Goal: Use online tool/utility: Utilize a website feature to perform a specific function

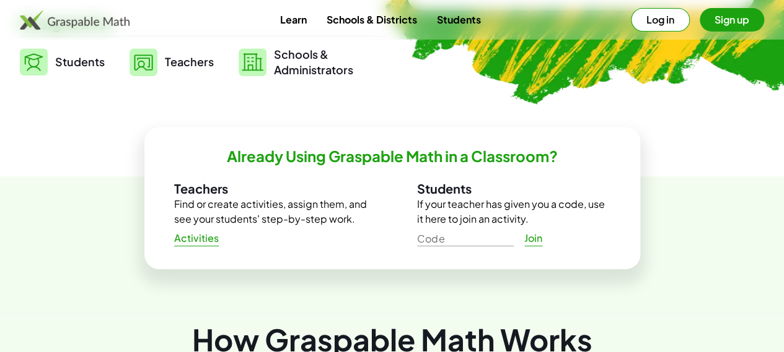
scroll to position [331, 0]
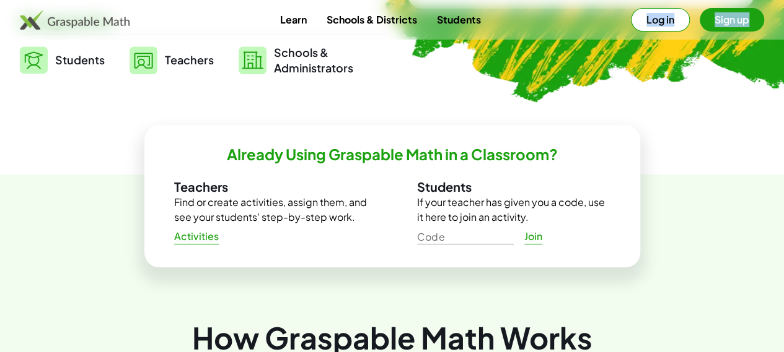
drag, startPoint x: 694, startPoint y: 9, endPoint x: 747, endPoint y: 28, distance: 56.6
click at [747, 28] on div "Learn Schools & Districts Students Log in Sign up" at bounding box center [392, 20] width 784 height 24
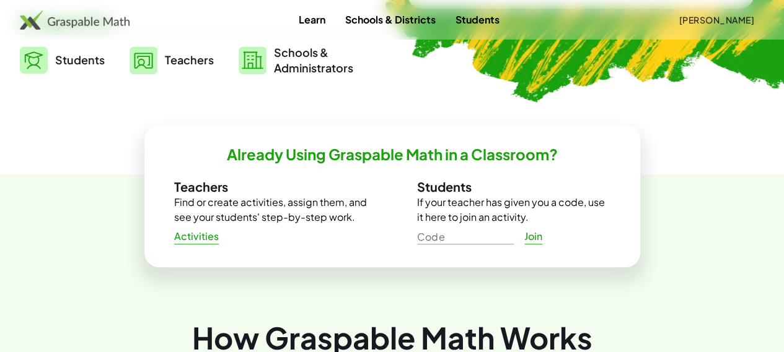
scroll to position [517, 0]
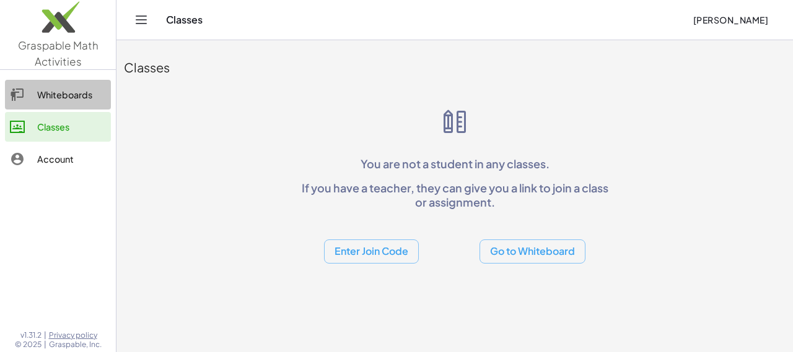
click at [95, 103] on link "Whiteboards" at bounding box center [58, 95] width 106 height 30
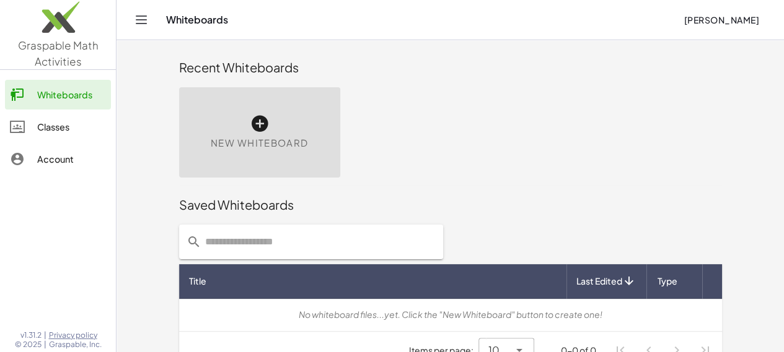
click at [250, 122] on icon at bounding box center [260, 124] width 20 height 20
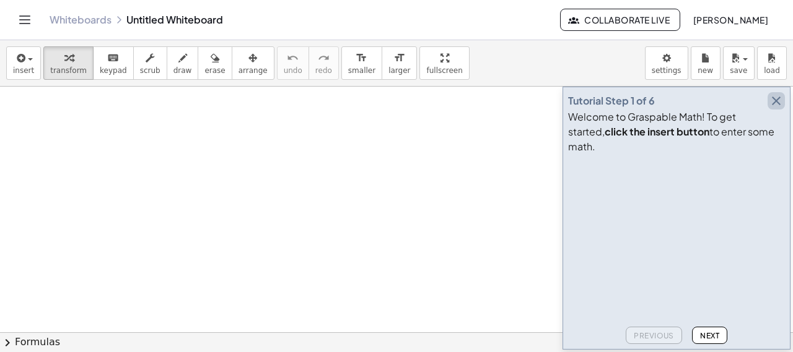
click at [772, 108] on icon "button" at bounding box center [776, 101] width 15 height 15
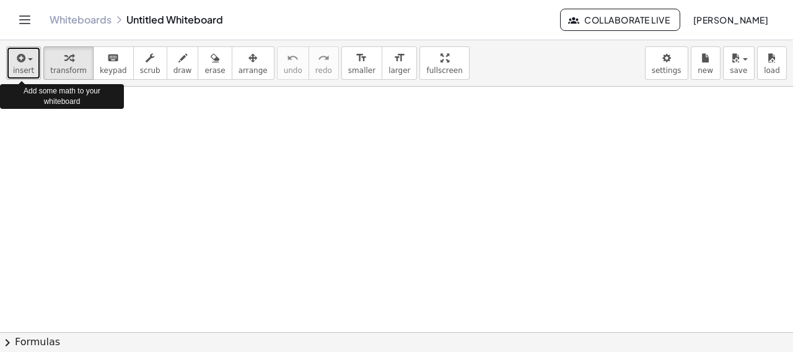
click at [32, 69] on button "insert" at bounding box center [23, 62] width 35 height 33
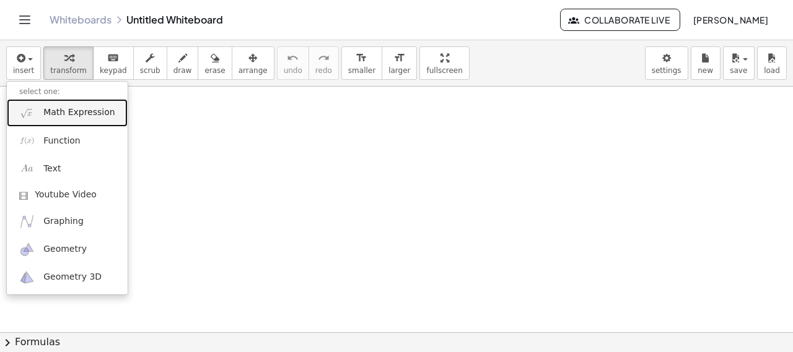
click at [72, 113] on span "Math Expression" at bounding box center [78, 113] width 71 height 12
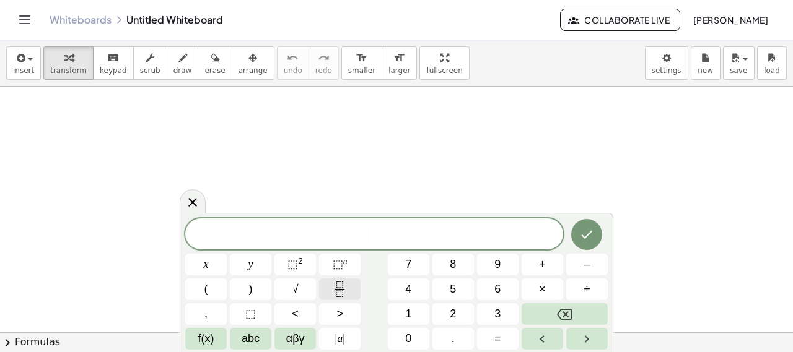
click at [335, 281] on button "Fraction" at bounding box center [340, 290] width 42 height 22
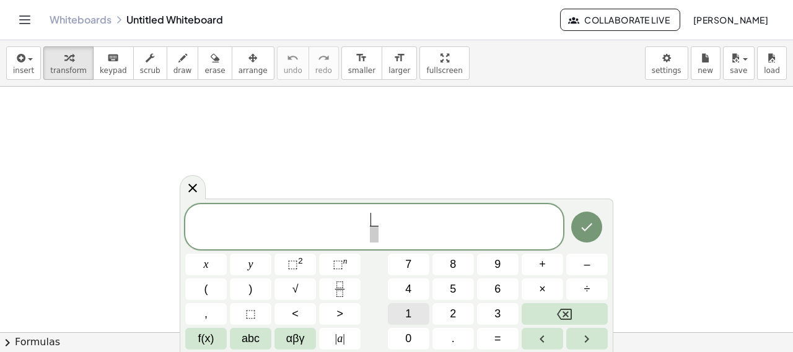
click at [410, 309] on span "1" at bounding box center [408, 314] width 6 height 17
click at [375, 238] on span "​" at bounding box center [373, 234] width 9 height 17
click at [444, 310] on button "2" at bounding box center [453, 315] width 42 height 22
click at [206, 261] on span "x" at bounding box center [206, 264] width 5 height 17
click at [401, 226] on span "1 2 x ​ ​" at bounding box center [374, 228] width 378 height 33
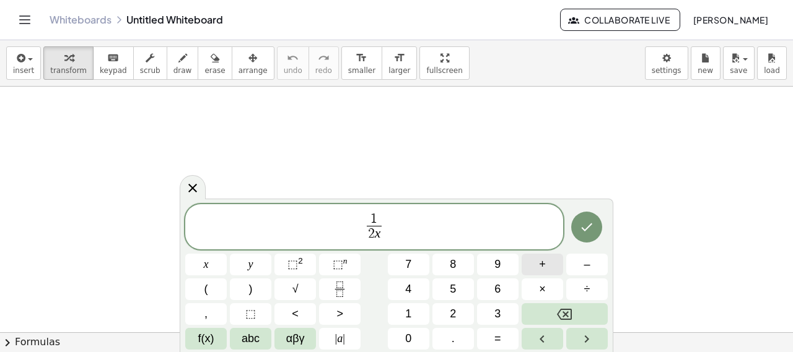
click at [548, 271] on button "+" at bounding box center [543, 265] width 42 height 22
click at [333, 288] on icon "Fraction" at bounding box center [339, 289] width 15 height 15
click at [414, 318] on button "1" at bounding box center [409, 315] width 42 height 22
click at [580, 340] on icon "Right arrow" at bounding box center [586, 339] width 15 height 15
click at [208, 260] on div "1 2 x ​ + 1 ​ ​ x y ⬚ 2 ⬚ n 7 8 9 + – ( ) √ 4 5 6 × ÷ , ⬚ < > 1 2 3 f(x) abc αβ…" at bounding box center [396, 277] width 422 height 146
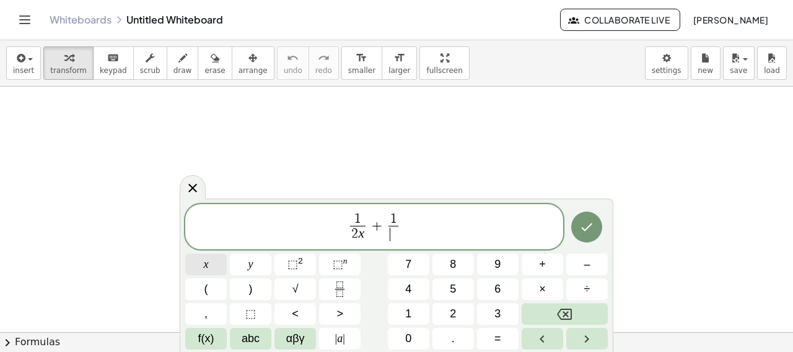
click at [208, 260] on button "x" at bounding box center [206, 265] width 42 height 22
click at [532, 331] on button "Left arrow" at bounding box center [543, 339] width 42 height 22
click at [447, 319] on button "2" at bounding box center [453, 315] width 42 height 22
click at [435, 233] on span "1 2 x ​ + 1 2 x ​ ​" at bounding box center [374, 228] width 378 height 33
click at [546, 265] on button "+" at bounding box center [543, 265] width 42 height 22
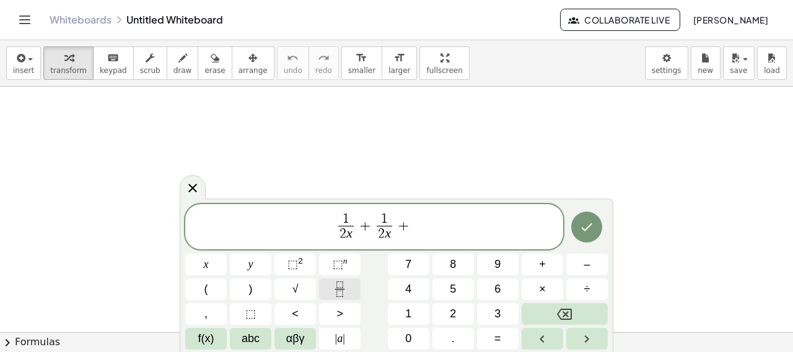
click at [332, 296] on icon "Fraction" at bounding box center [339, 289] width 15 height 15
click at [418, 315] on button "1" at bounding box center [409, 315] width 42 height 22
click at [573, 336] on button "Right arrow" at bounding box center [587, 339] width 42 height 22
click at [305, 294] on button "√" at bounding box center [295, 290] width 42 height 22
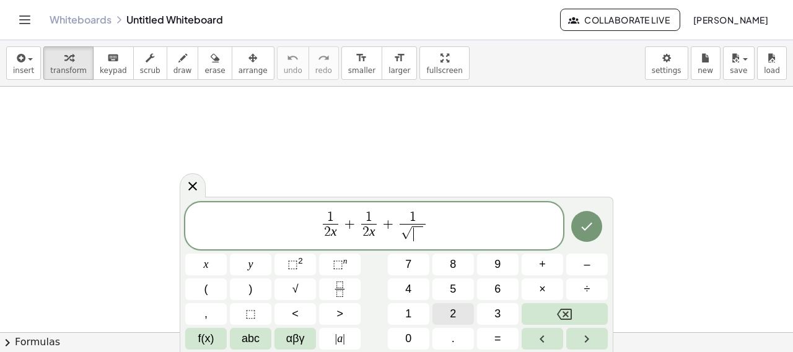
click at [440, 312] on button "2" at bounding box center [453, 315] width 42 height 22
click at [585, 338] on icon "Right arrow" at bounding box center [586, 339] width 15 height 15
click at [217, 263] on button "x" at bounding box center [206, 265] width 42 height 22
click at [589, 227] on icon "Done" at bounding box center [586, 226] width 15 height 15
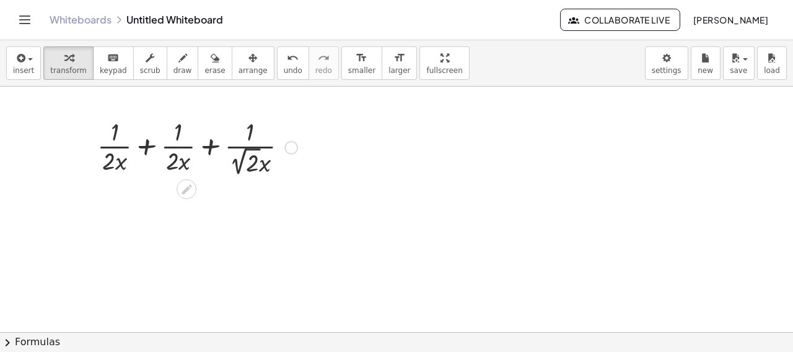
click at [141, 144] on div at bounding box center [197, 147] width 212 height 64
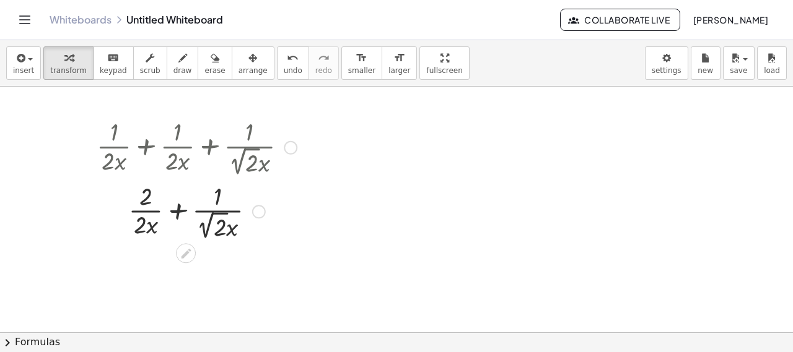
click at [177, 212] on div at bounding box center [196, 210] width 212 height 64
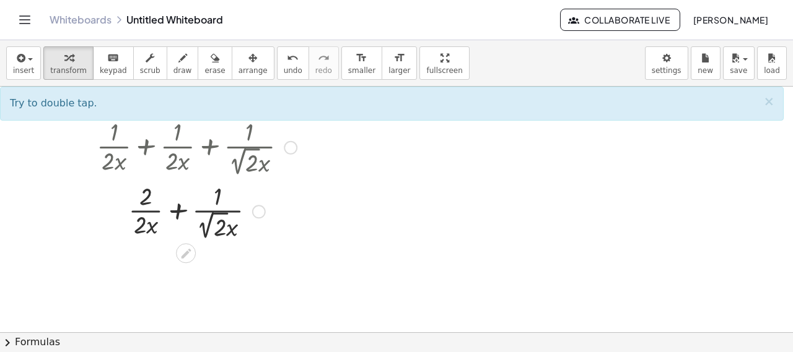
click at [263, 212] on div at bounding box center [259, 212] width 14 height 14
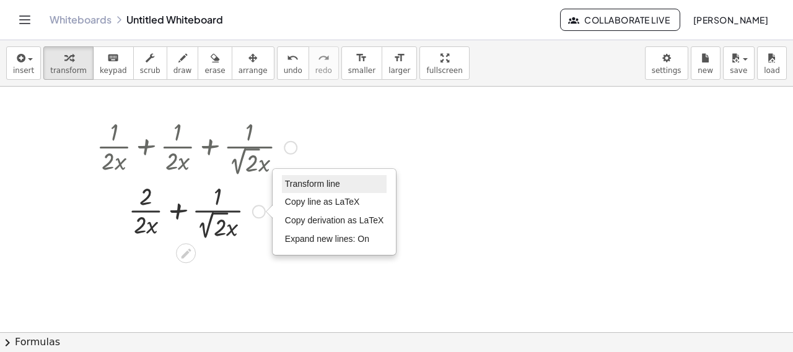
click at [304, 191] on li "Transform line" at bounding box center [334, 184] width 105 height 19
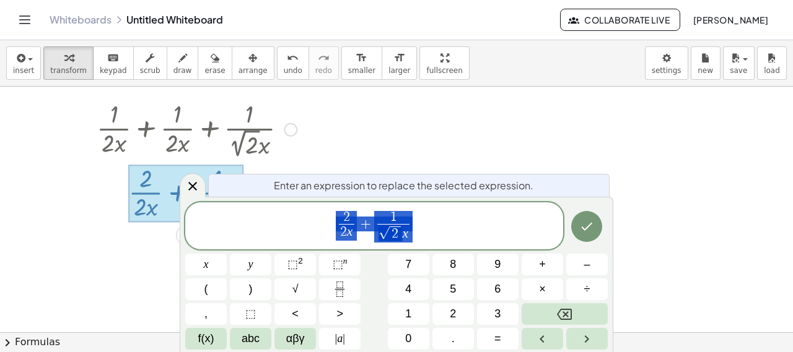
scroll to position [19, 0]
click at [442, 226] on span "2 2 x ​ + 1 √ 2 x ​ ​" at bounding box center [374, 227] width 378 height 35
click at [476, 175] on div "Enter an expression to replace the selected expression." at bounding box center [408, 185] width 401 height 23
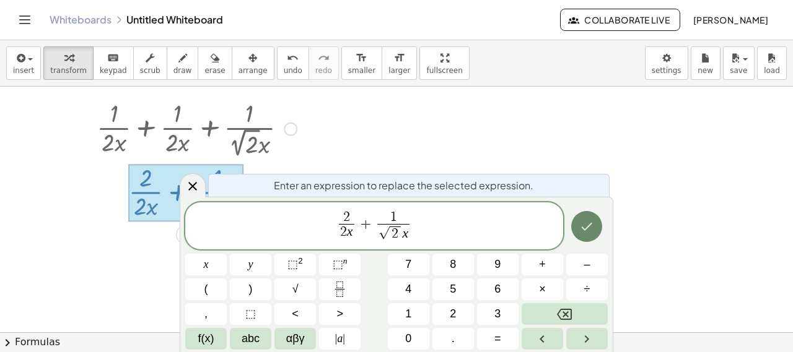
click at [582, 225] on icon "Done" at bounding box center [586, 226] width 15 height 15
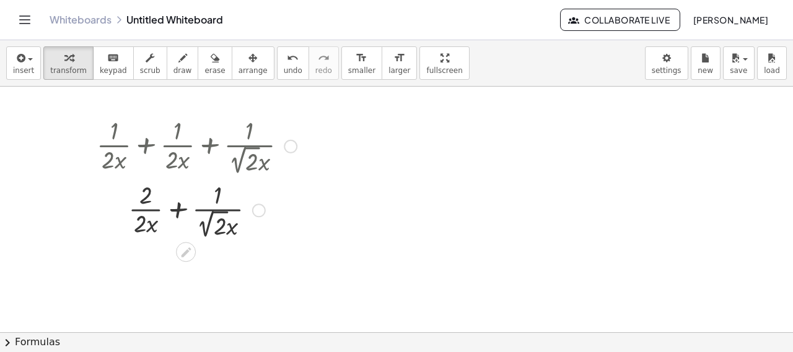
scroll to position [0, 0]
click at [181, 214] on div at bounding box center [196, 210] width 212 height 64
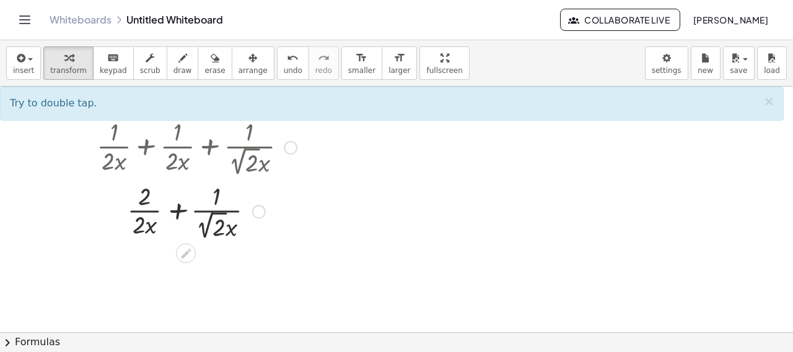
click at [213, 212] on div at bounding box center [196, 210] width 212 height 64
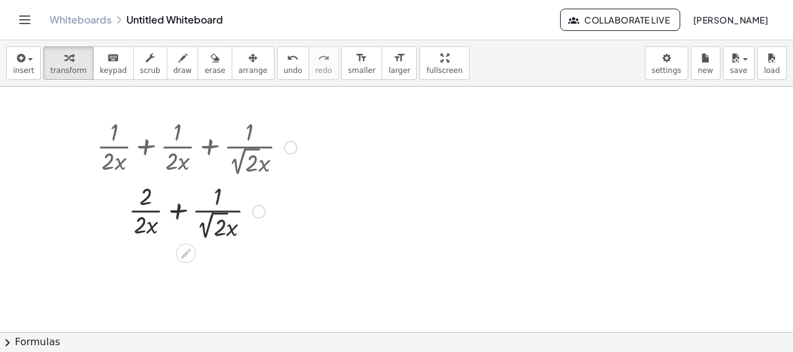
click at [213, 212] on div at bounding box center [196, 210] width 212 height 64
click at [183, 260] on div at bounding box center [186, 254] width 20 height 20
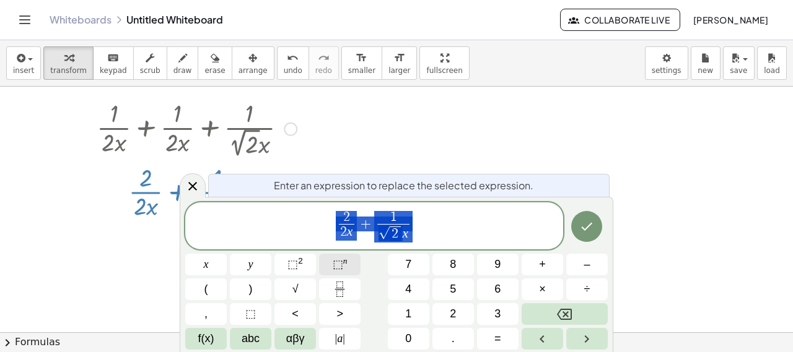
scroll to position [19, 0]
click at [15, 300] on div at bounding box center [396, 315] width 793 height 494
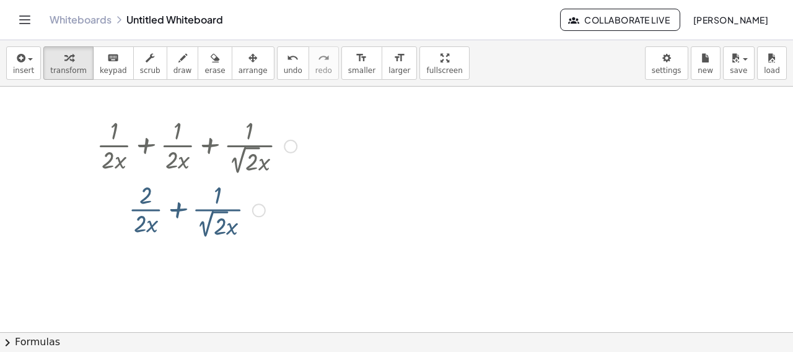
scroll to position [0, 0]
click at [258, 210] on div at bounding box center [259, 212] width 14 height 14
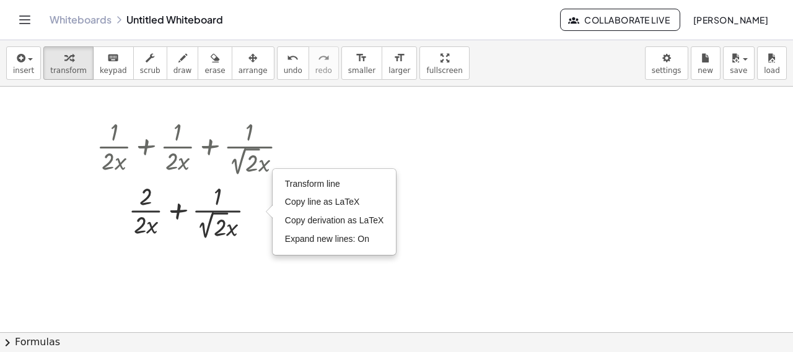
click at [252, 258] on div at bounding box center [396, 334] width 793 height 494
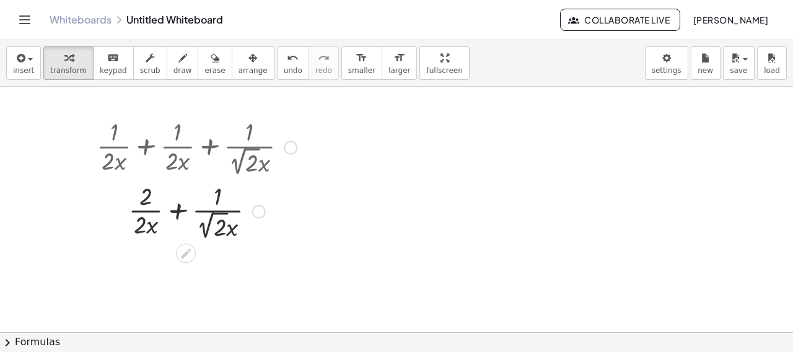
click at [181, 216] on div at bounding box center [196, 210] width 212 height 64
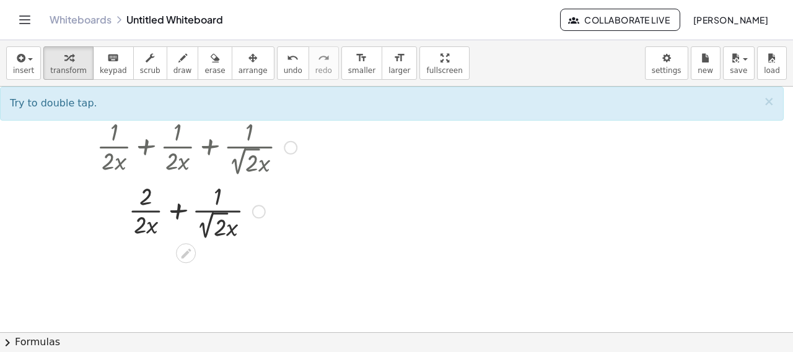
click at [258, 213] on div "Transform line Copy line as LaTeX Copy derivation as LaTeX Expand new lines: On" at bounding box center [259, 212] width 14 height 14
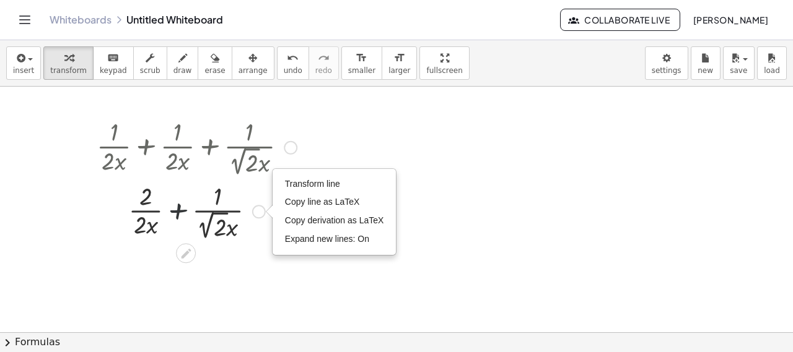
click at [175, 209] on div at bounding box center [196, 210] width 212 height 64
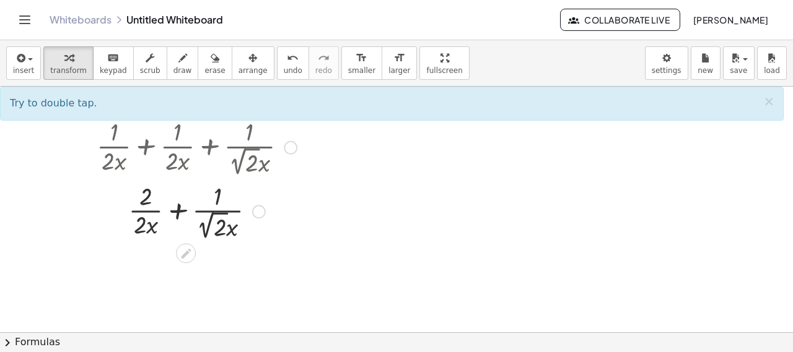
click at [175, 209] on div at bounding box center [196, 210] width 212 height 64
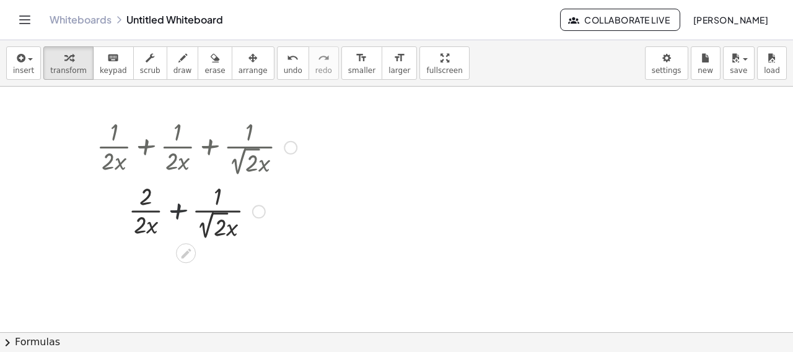
click at [175, 209] on div at bounding box center [196, 210] width 212 height 64
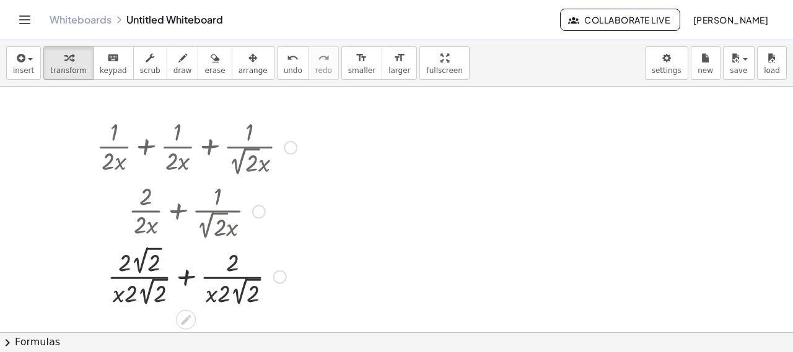
click at [185, 274] on div at bounding box center [196, 276] width 212 height 66
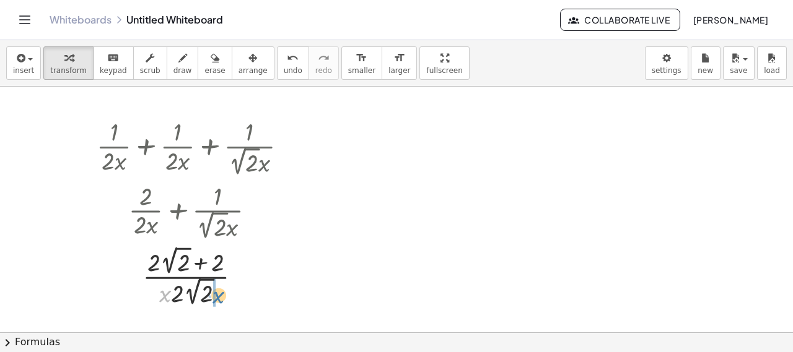
drag, startPoint x: 162, startPoint y: 291, endPoint x: 217, endPoint y: 292, distance: 54.5
click at [217, 292] on div at bounding box center [196, 276] width 212 height 66
click at [187, 277] on div at bounding box center [196, 276] width 212 height 66
click at [161, 297] on div at bounding box center [196, 276] width 212 height 66
click at [292, 149] on div at bounding box center [291, 148] width 14 height 14
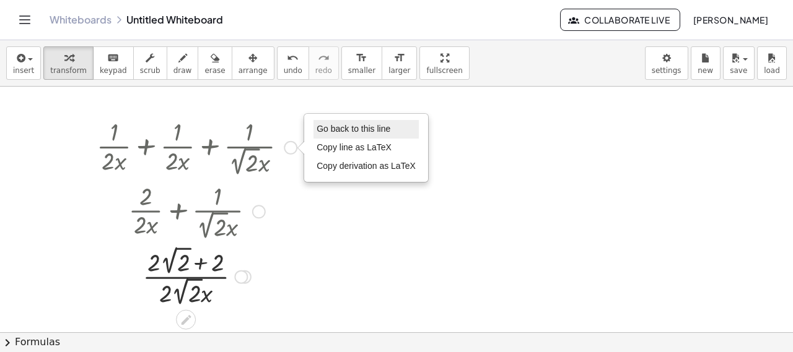
click at [328, 134] on li "Go back to this line" at bounding box center [365, 129] width 105 height 19
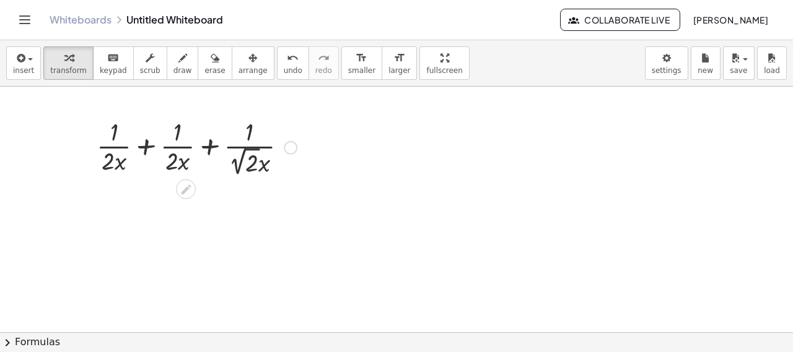
click at [148, 147] on div at bounding box center [196, 147] width 212 height 64
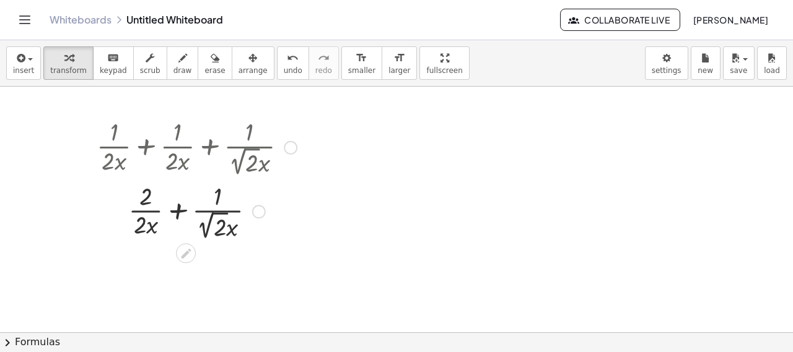
click at [256, 216] on div "Go back to this line Copy line as LaTeX Copy derivation as LaTeX" at bounding box center [259, 212] width 14 height 14
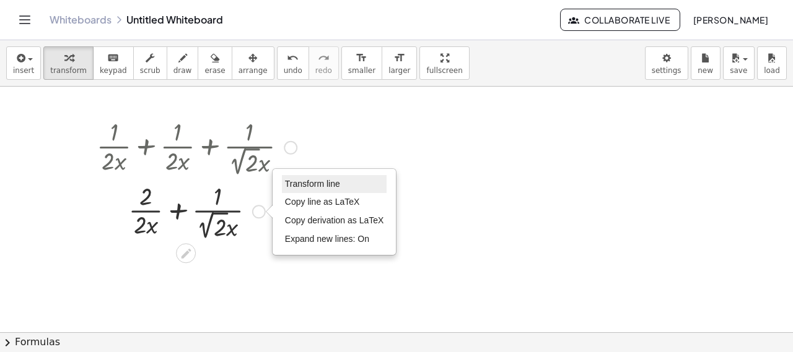
click at [331, 185] on span "Transform line" at bounding box center [312, 184] width 55 height 10
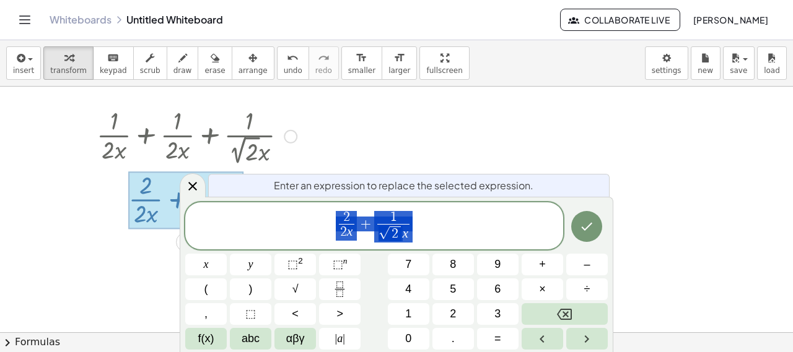
scroll to position [19, 0]
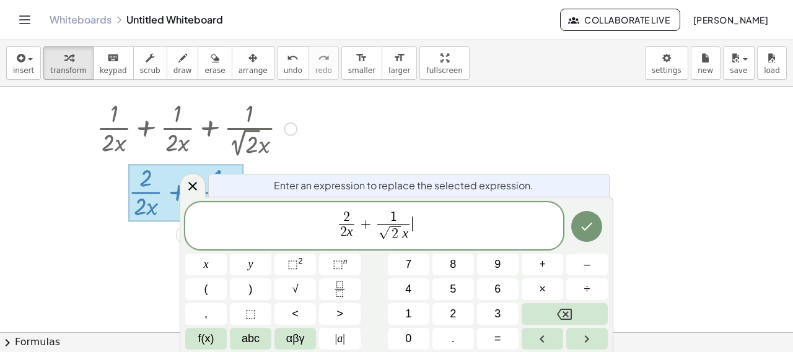
click at [437, 229] on span "2 2 x ​ + 1 √ 2 x ​ ​" at bounding box center [374, 227] width 378 height 35
click at [546, 282] on button "×" at bounding box center [543, 290] width 42 height 22
click at [297, 295] on span "√" at bounding box center [295, 289] width 6 height 17
click at [447, 318] on button "2" at bounding box center [453, 315] width 42 height 22
click at [580, 313] on button "Backspace" at bounding box center [565, 315] width 86 height 22
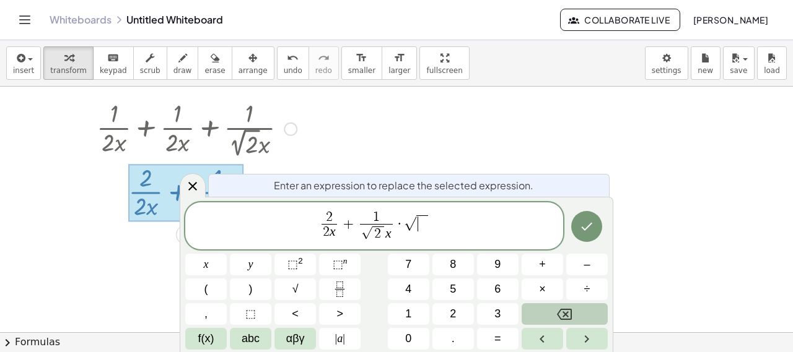
click at [580, 313] on button "Backspace" at bounding box center [565, 315] width 86 height 22
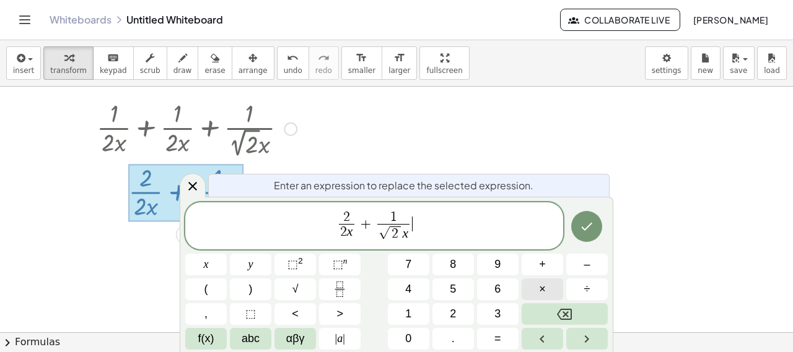
click at [543, 281] on button "×" at bounding box center [543, 290] width 42 height 22
click at [356, 282] on button "Fraction" at bounding box center [340, 290] width 42 height 22
click at [448, 311] on div "2 2 x ​ + 1 √ 2 x ​ · ​ ​ x y ⬚ 2 ⬚ n 7 8 9 + – ( ) √ 4 5 6 × ÷ , ⬚ < > 1 2 3 f…" at bounding box center [396, 277] width 422 height 148
click at [297, 292] on span "√" at bounding box center [295, 289] width 6 height 17
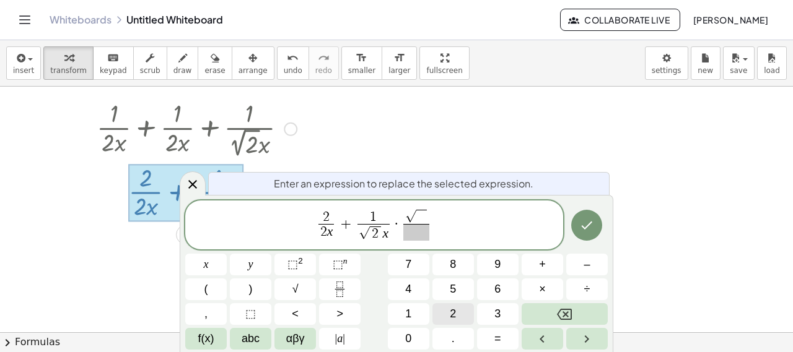
click at [465, 320] on button "2" at bounding box center [453, 315] width 42 height 22
click at [585, 338] on icon "Right arrow" at bounding box center [586, 339] width 15 height 15
click at [295, 292] on span "√" at bounding box center [295, 289] width 6 height 17
click at [459, 314] on button "2" at bounding box center [453, 315] width 42 height 22
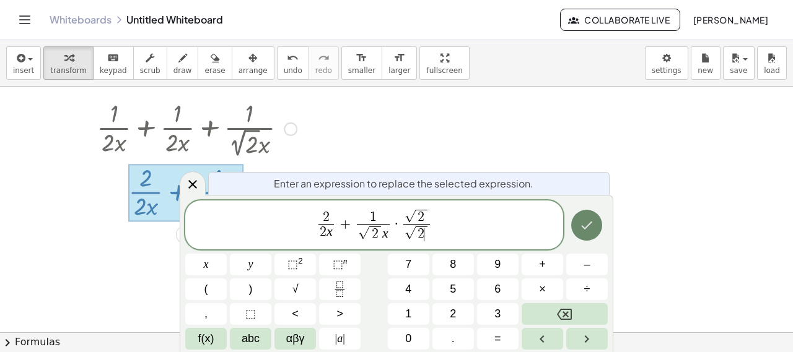
click at [593, 220] on icon "Done" at bounding box center [586, 225] width 15 height 15
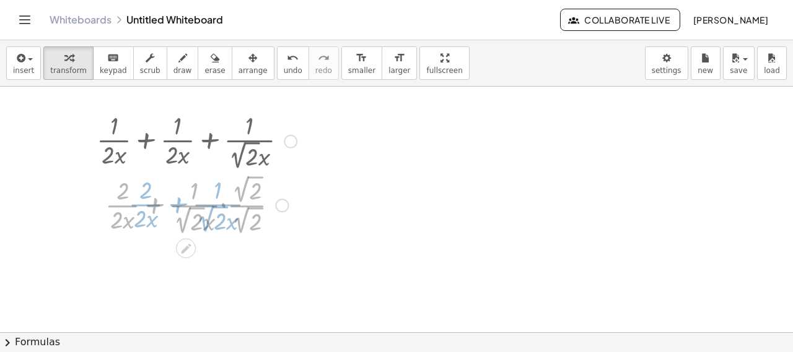
scroll to position [0, 0]
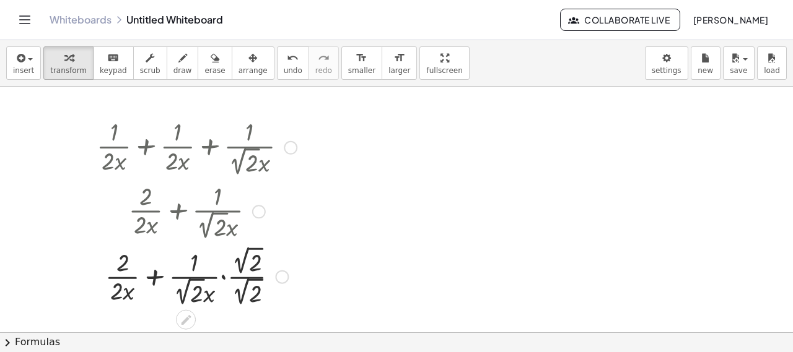
click at [224, 278] on div at bounding box center [196, 276] width 212 height 66
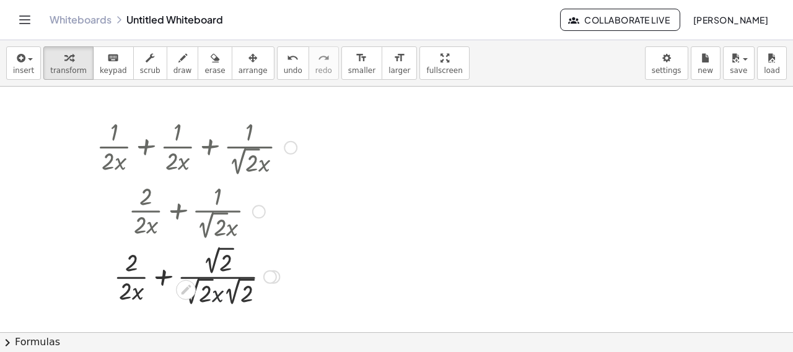
click at [221, 291] on div at bounding box center [196, 276] width 212 height 66
click at [212, 295] on div at bounding box center [196, 276] width 212 height 66
drag, startPoint x: 207, startPoint y: 295, endPoint x: 202, endPoint y: 300, distance: 7.0
click at [202, 300] on div at bounding box center [196, 276] width 212 height 66
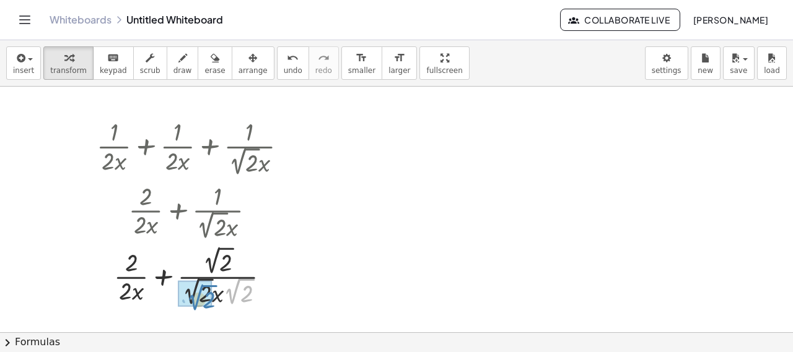
drag, startPoint x: 234, startPoint y: 292, endPoint x: 196, endPoint y: 299, distance: 38.3
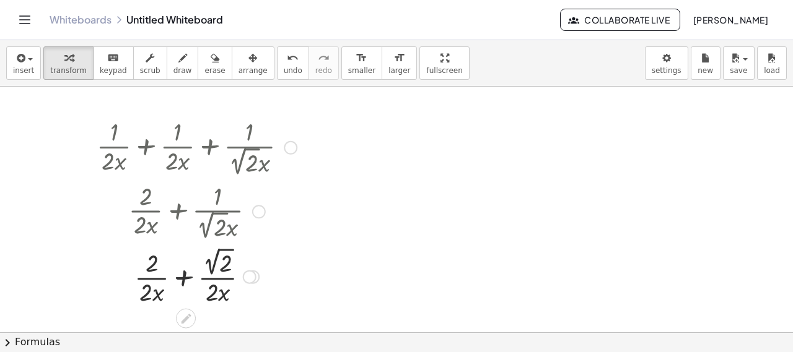
click at [187, 278] on div at bounding box center [196, 276] width 212 height 64
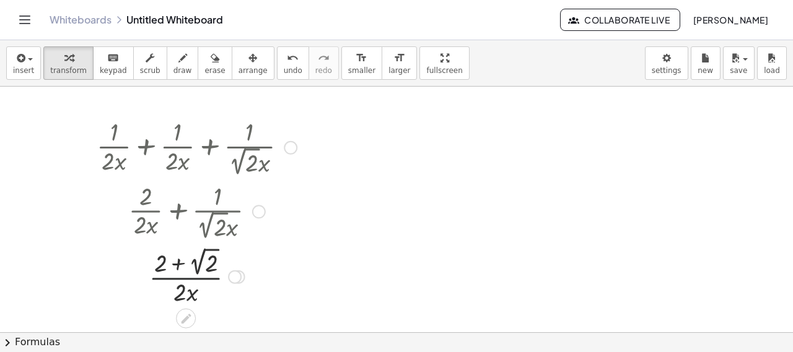
click at [182, 278] on div at bounding box center [196, 276] width 212 height 64
click at [182, 295] on div at bounding box center [196, 276] width 212 height 64
drag, startPoint x: 159, startPoint y: 259, endPoint x: 126, endPoint y: 273, distance: 35.0
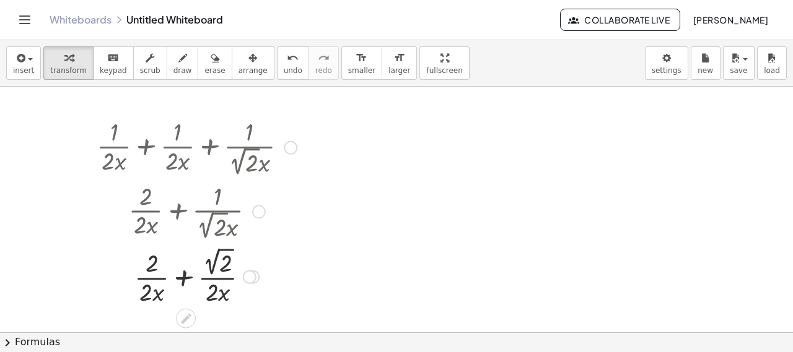
click at [178, 278] on div at bounding box center [196, 276] width 212 height 64
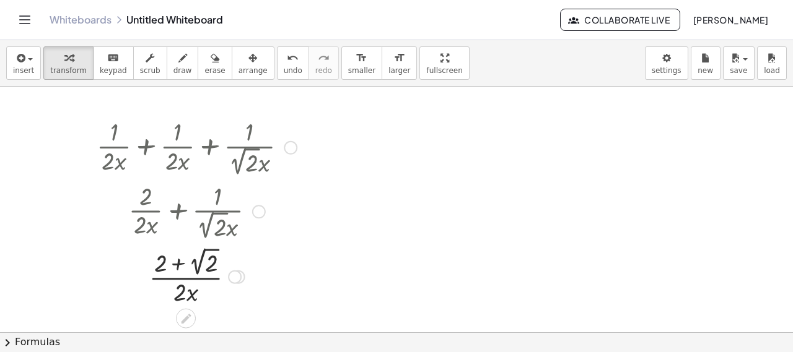
click at [234, 281] on div at bounding box center [235, 277] width 14 height 14
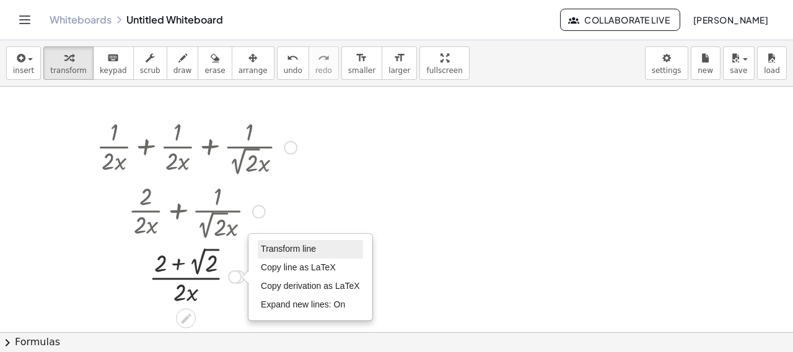
click at [294, 250] on span "Transform line" at bounding box center [288, 249] width 55 height 10
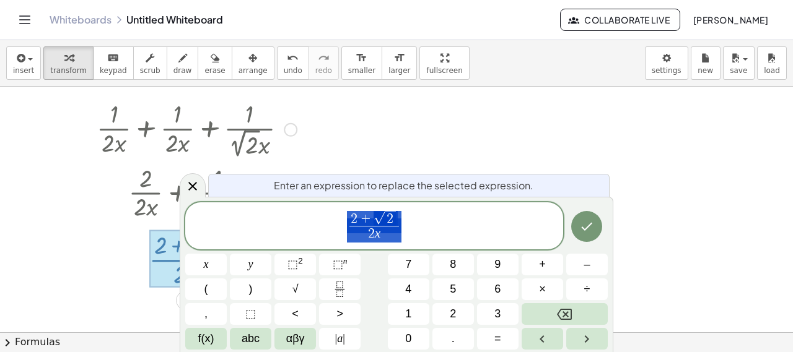
scroll to position [19, 0]
click at [414, 235] on span "2 + √ 2 2 x ​ ​" at bounding box center [374, 227] width 378 height 35
click at [349, 229] on span "​ 2 x" at bounding box center [374, 234] width 50 height 17
click at [225, 291] on button "(" at bounding box center [206, 290] width 42 height 22
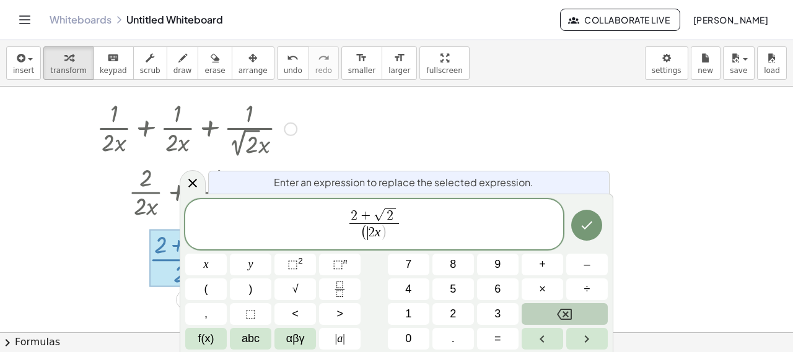
click at [558, 317] on icon "Backspace" at bounding box center [564, 314] width 15 height 15
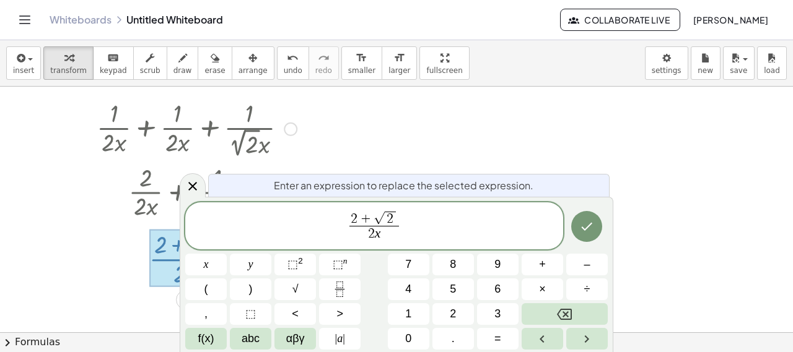
click at [348, 224] on span "2 + √ 2 ​ 2 x ​" at bounding box center [374, 227] width 55 height 32
click at [185, 292] on button "(" at bounding box center [206, 290] width 42 height 22
click at [415, 217] on span "( 2 + √ 2 2 x ​ ) ​" at bounding box center [374, 225] width 378 height 37
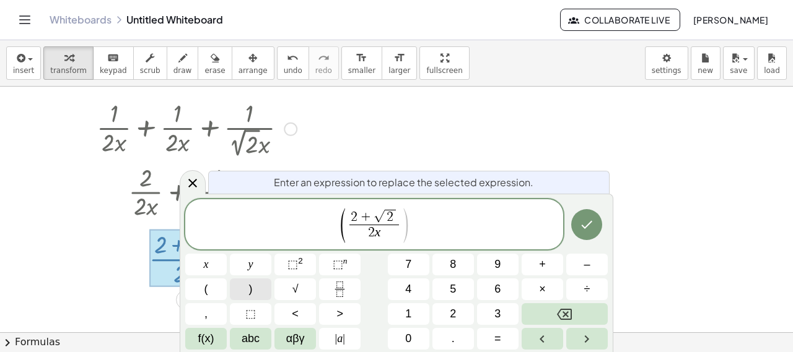
click at [257, 286] on button ")" at bounding box center [251, 290] width 42 height 22
click at [332, 263] on button "⬚ n" at bounding box center [340, 265] width 42 height 22
click at [575, 271] on button "–" at bounding box center [587, 265] width 42 height 22
click at [422, 309] on button "1" at bounding box center [409, 315] width 42 height 22
click at [591, 226] on icon "Done" at bounding box center [586, 224] width 15 height 15
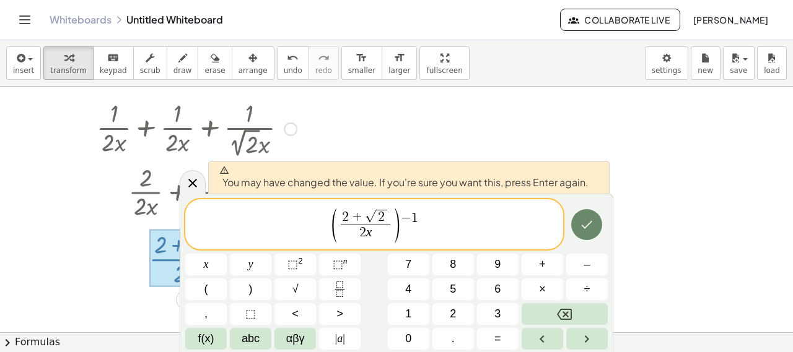
click at [583, 222] on icon "Done" at bounding box center [586, 224] width 15 height 15
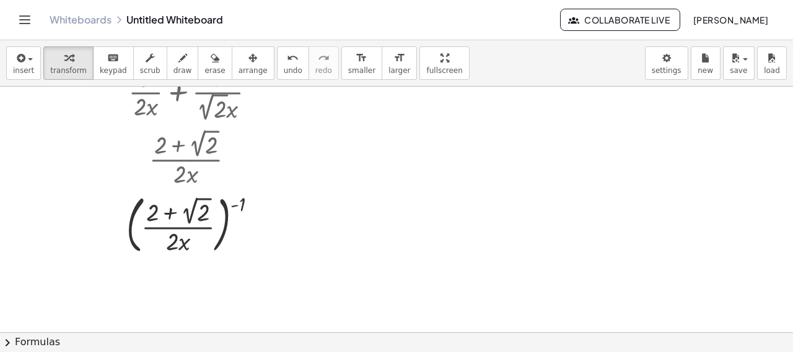
scroll to position [119, 0]
drag, startPoint x: 242, startPoint y: 205, endPoint x: 201, endPoint y: 224, distance: 45.2
click at [201, 224] on div at bounding box center [196, 223] width 212 height 69
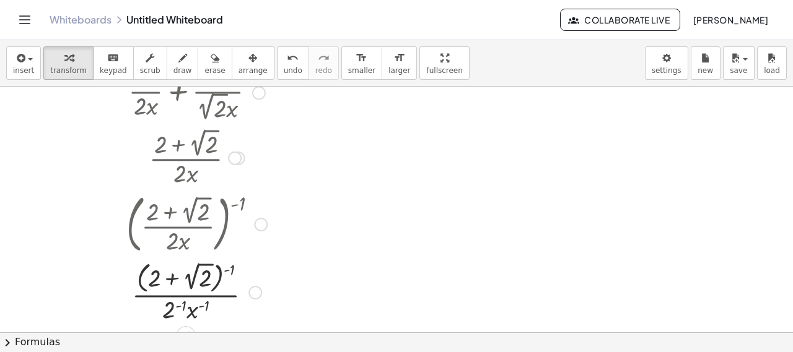
click at [193, 295] on div at bounding box center [196, 292] width 212 height 68
click at [192, 314] on div at bounding box center [196, 292] width 212 height 68
drag, startPoint x: 170, startPoint y: 312, endPoint x: 167, endPoint y: 275, distance: 36.7
click at [167, 275] on div at bounding box center [196, 292] width 212 height 68
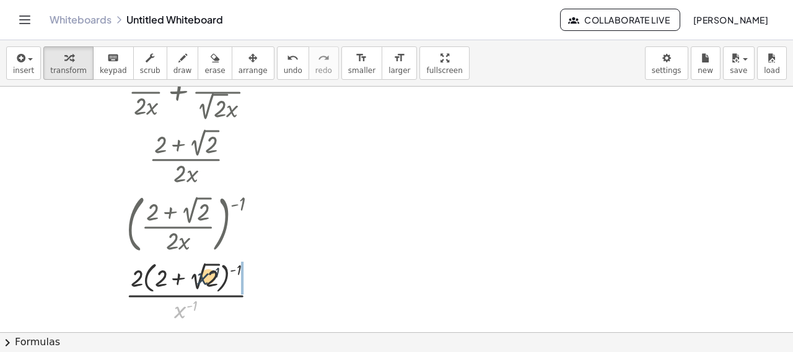
drag, startPoint x: 183, startPoint y: 317, endPoint x: 215, endPoint y: 279, distance: 49.3
click at [215, 279] on div at bounding box center [196, 292] width 212 height 68
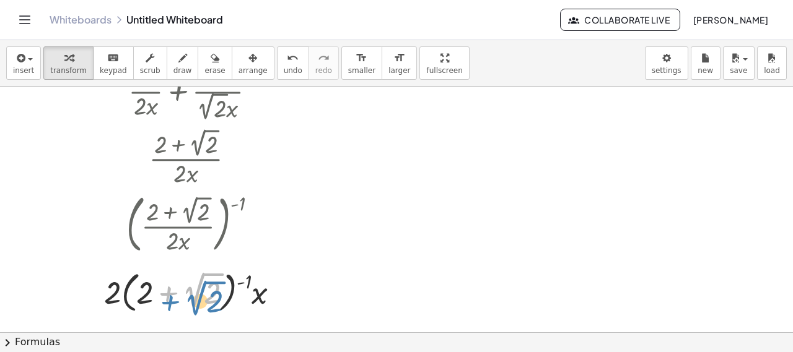
click at [176, 295] on div at bounding box center [196, 292] width 212 height 50
drag, startPoint x: 230, startPoint y: 292, endPoint x: 247, endPoint y: 331, distance: 42.5
click at [247, 331] on div "+ · 1 · 2 · x + · 1 · 2 · x + · 1 · 2 √ 2 · x + · 2 · 2 · x + · 1 · 2 √ 2 · x +…" at bounding box center [396, 215] width 793 height 494
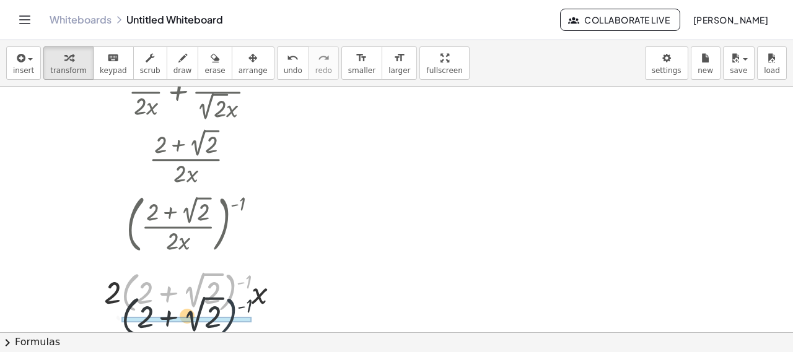
drag, startPoint x: 230, startPoint y: 291, endPoint x: 231, endPoint y: 319, distance: 28.5
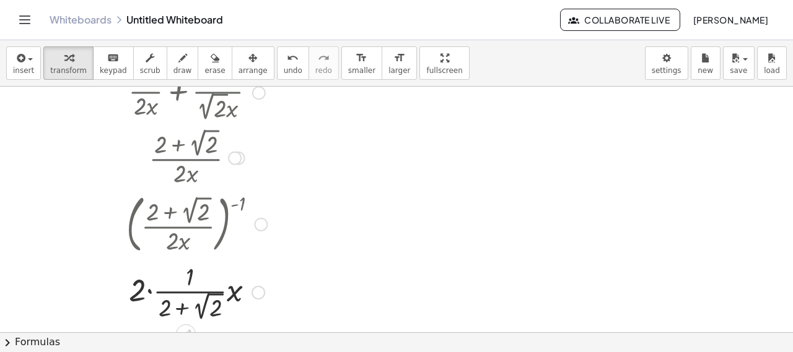
click at [139, 289] on div at bounding box center [196, 292] width 212 height 64
click at [147, 291] on div at bounding box center [196, 292] width 212 height 64
click at [217, 292] on div at bounding box center [196, 292] width 212 height 64
click at [234, 289] on div "Transform line Copy line as LaTeX Copy derivation as LaTeX Expand new lines: On" at bounding box center [235, 293] width 14 height 14
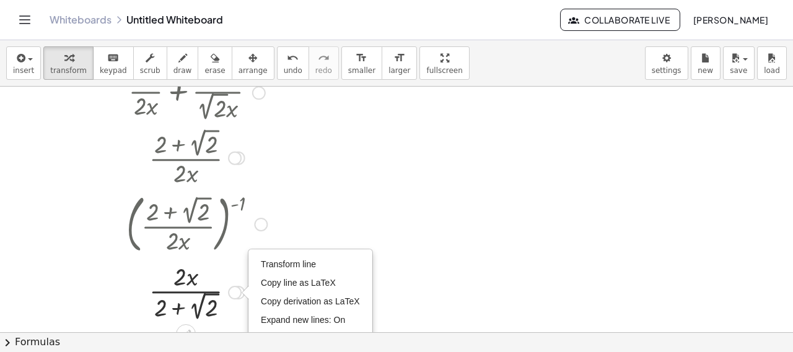
click at [140, 298] on div at bounding box center [196, 292] width 212 height 64
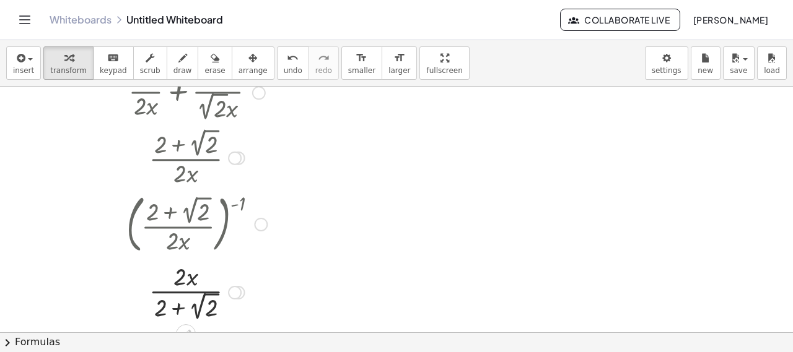
click at [180, 292] on div at bounding box center [196, 292] width 212 height 64
click at [238, 289] on div "Transform line Copy line as LaTeX Copy derivation as LaTeX Expand new lines: On" at bounding box center [235, 293] width 14 height 14
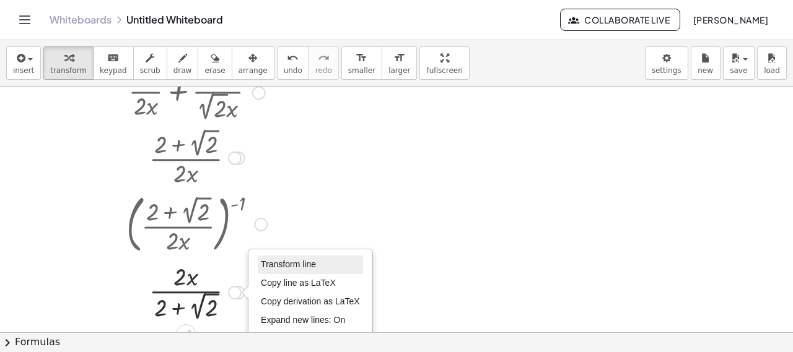
click at [312, 256] on li "Transform line" at bounding box center [310, 265] width 105 height 19
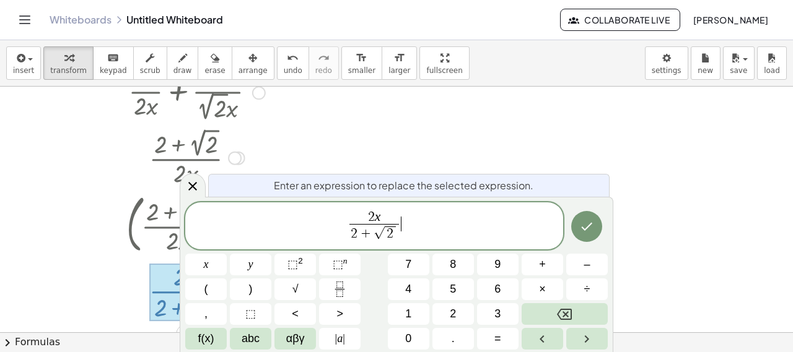
click at [422, 240] on span "2 x 2 + √ 2 ​ ​" at bounding box center [374, 227] width 378 height 35
click at [546, 291] on button "×" at bounding box center [543, 290] width 42 height 22
click at [359, 288] on button "Fraction" at bounding box center [340, 290] width 42 height 22
click at [461, 319] on button "2" at bounding box center [453, 315] width 42 height 22
click at [458, 315] on div "2 x 2 + √ 2 ​ · 2 ​ ​ x y ⬚ 2 ⬚ n 7 8 9 + – ( ) √ 4 5 6 × ÷ , ⬚ < > 1 2 3 f(x) …" at bounding box center [396, 277] width 422 height 148
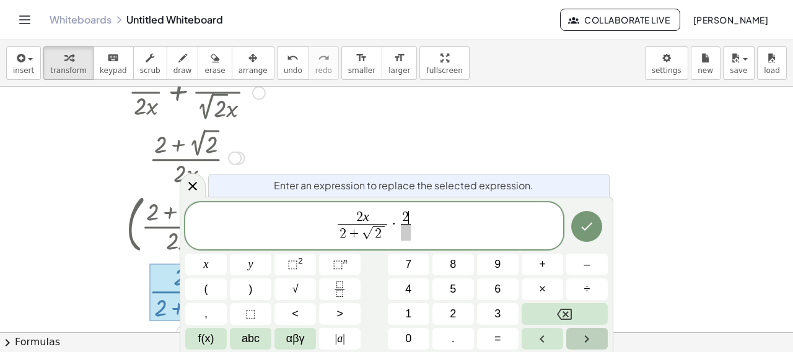
click at [584, 335] on icon "Right arrow" at bounding box center [586, 339] width 15 height 15
click at [457, 320] on button "2" at bounding box center [453, 315] width 42 height 22
click at [562, 314] on icon "Backspace" at bounding box center [564, 314] width 15 height 15
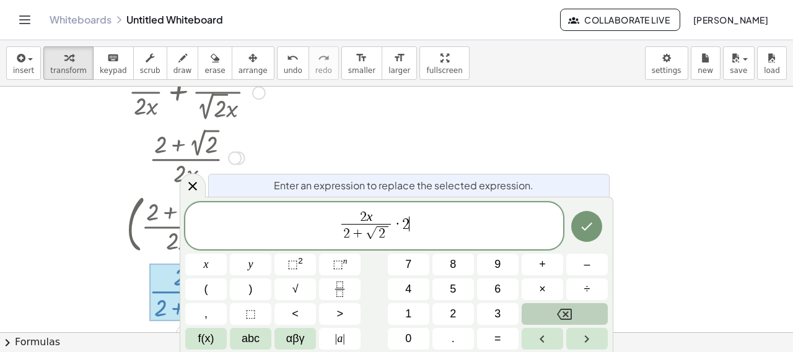
click at [562, 314] on icon "Backspace" at bounding box center [564, 314] width 15 height 15
click at [209, 289] on button "(" at bounding box center [206, 290] width 42 height 22
click at [568, 313] on icon "Backspace" at bounding box center [564, 314] width 15 height 11
click at [539, 282] on span "×" at bounding box center [542, 289] width 7 height 17
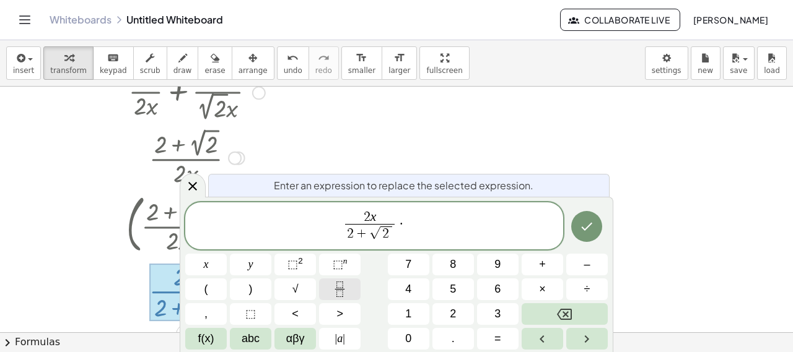
click at [349, 291] on button "Fraction" at bounding box center [340, 290] width 42 height 22
drag, startPoint x: 388, startPoint y: 235, endPoint x: 339, endPoint y: 235, distance: 48.9
click at [339, 235] on span "2 x 2 + √ 2 ​" at bounding box center [363, 227] width 55 height 32
drag, startPoint x: 339, startPoint y: 235, endPoint x: 314, endPoint y: 225, distance: 27.5
click at [314, 225] on span "​ 2 x 2 + √ 2 ​ · ​" at bounding box center [374, 227] width 378 height 35
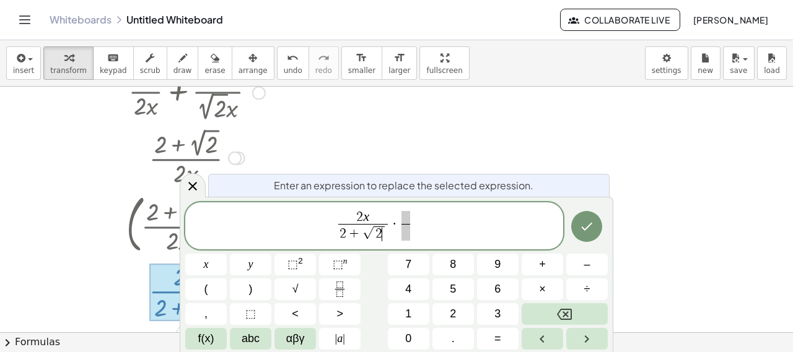
click at [385, 227] on span "√ 2 ​" at bounding box center [374, 233] width 24 height 15
drag, startPoint x: 390, startPoint y: 233, endPoint x: 363, endPoint y: 233, distance: 26.6
click at [363, 233] on span "2 x 2 + √ 2 ​ · ​" at bounding box center [374, 227] width 378 height 35
click at [323, 235] on span "​ 2 x 2 + √ 2 ​ · ​" at bounding box center [374, 227] width 378 height 35
drag, startPoint x: 337, startPoint y: 234, endPoint x: 374, endPoint y: 234, distance: 37.2
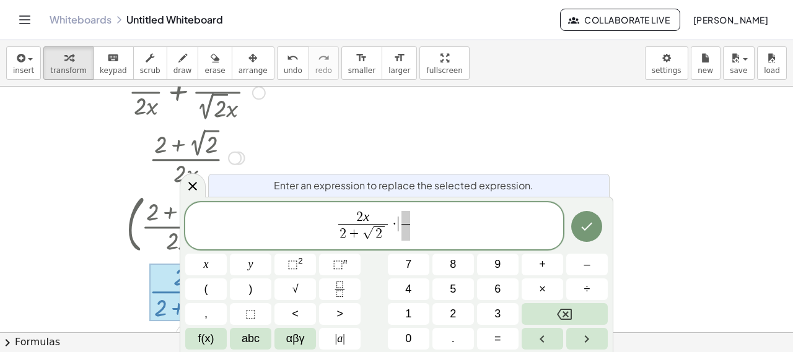
click at [396, 232] on span "·" at bounding box center [394, 224] width 9 height 15
click at [387, 237] on span "2 + √ 2 ​" at bounding box center [363, 233] width 50 height 19
drag, startPoint x: 387, startPoint y: 237, endPoint x: 338, endPoint y: 238, distance: 48.3
click at [404, 215] on span at bounding box center [405, 218] width 9 height 14
click at [399, 232] on span "​" at bounding box center [406, 232] width 50 height 17
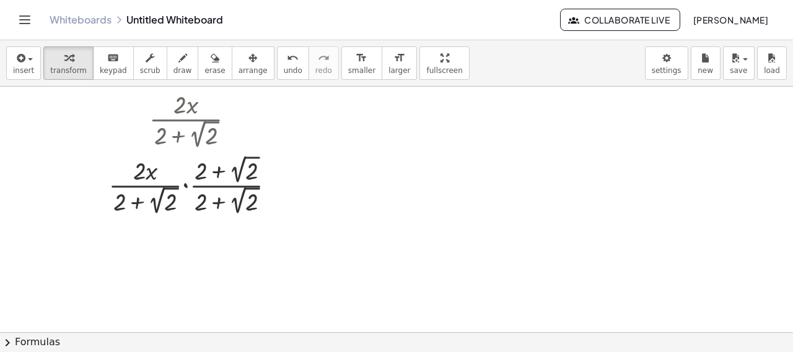
scroll to position [292, 0]
click at [186, 186] on div at bounding box center [196, 184] width 212 height 66
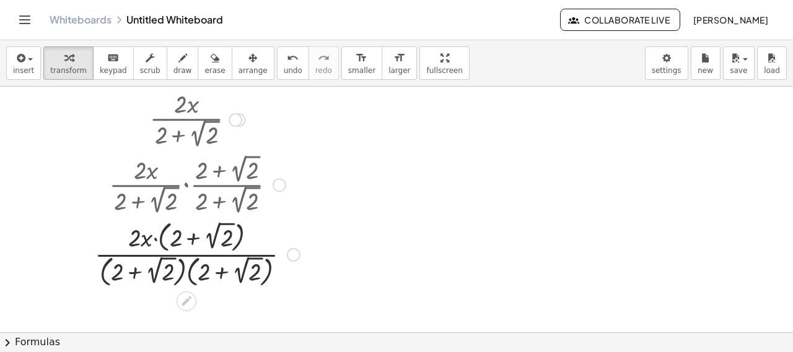
click at [190, 269] on div at bounding box center [197, 253] width 217 height 73
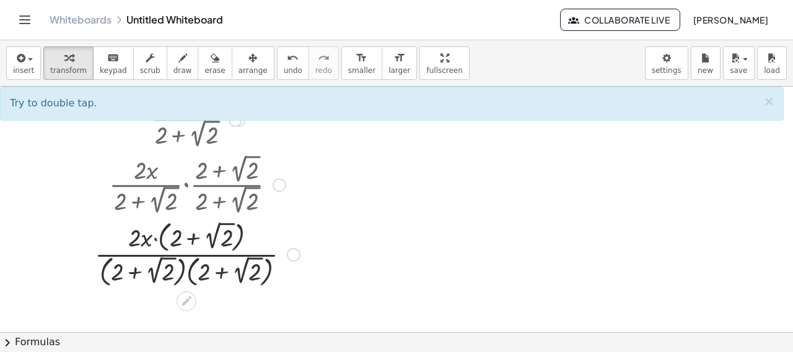
click at [154, 239] on div at bounding box center [197, 253] width 217 height 73
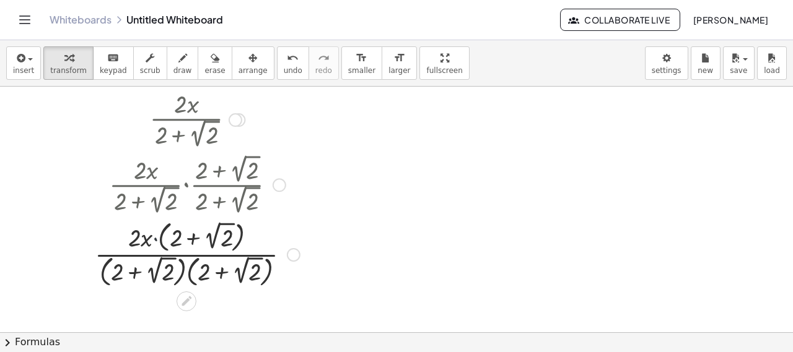
click at [154, 239] on div at bounding box center [197, 253] width 217 height 73
click at [141, 241] on div at bounding box center [197, 253] width 217 height 73
click at [159, 238] on div at bounding box center [197, 254] width 217 height 70
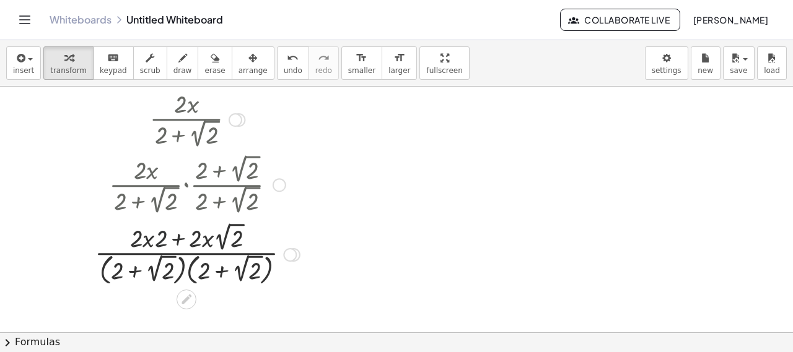
click at [159, 238] on div at bounding box center [197, 254] width 217 height 70
click at [220, 237] on div at bounding box center [197, 254] width 217 height 70
click at [220, 237] on div at bounding box center [197, 254] width 217 height 68
click at [204, 236] on div at bounding box center [197, 254] width 217 height 68
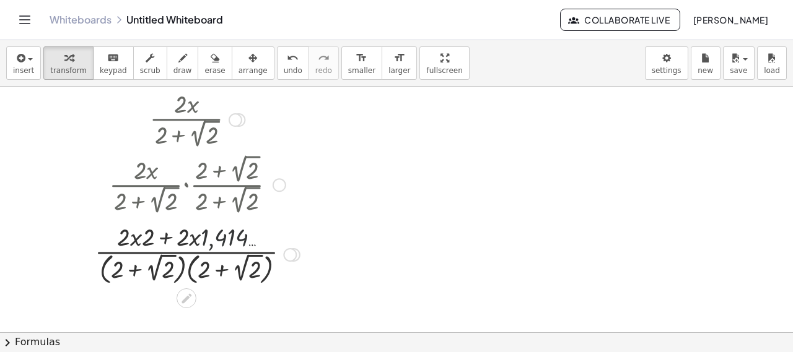
click at [204, 236] on div at bounding box center [197, 254] width 217 height 68
click at [216, 241] on div at bounding box center [197, 254] width 217 height 68
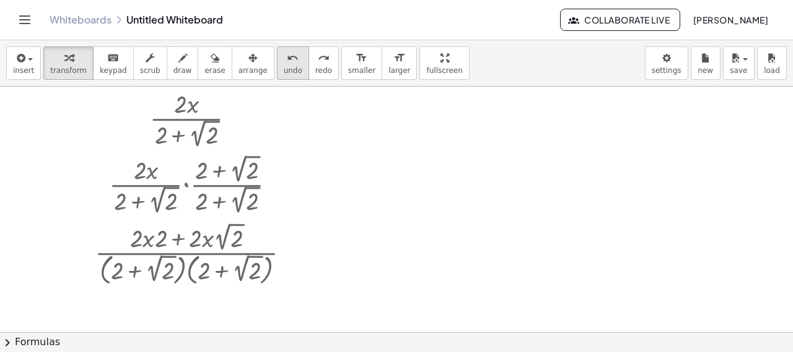
click at [284, 74] on span "undo" at bounding box center [293, 70] width 19 height 9
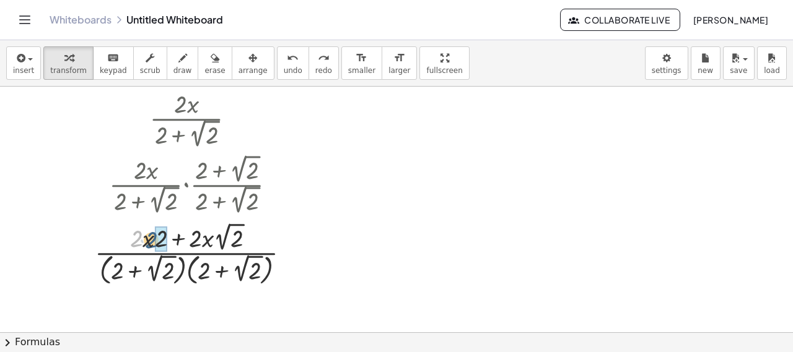
drag, startPoint x: 141, startPoint y: 242, endPoint x: 165, endPoint y: 242, distance: 23.5
click at [193, 268] on div at bounding box center [197, 254] width 217 height 70
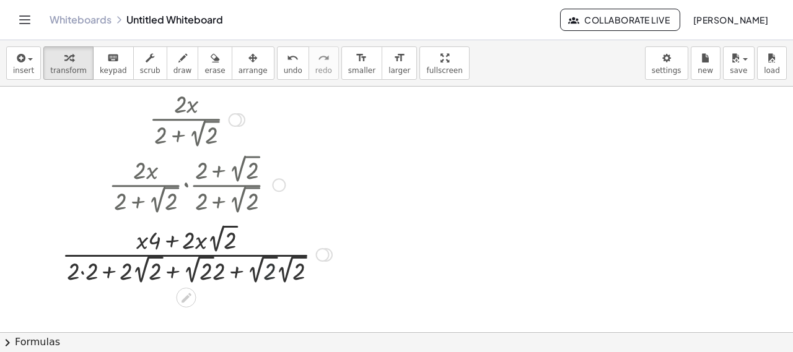
click at [274, 271] on div at bounding box center [197, 254] width 282 height 66
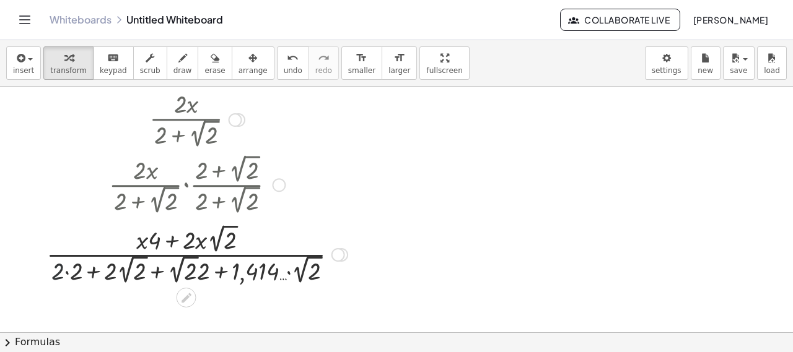
click at [61, 267] on div at bounding box center [196, 254] width 313 height 66
click at [289, 271] on div at bounding box center [196, 254] width 313 height 66
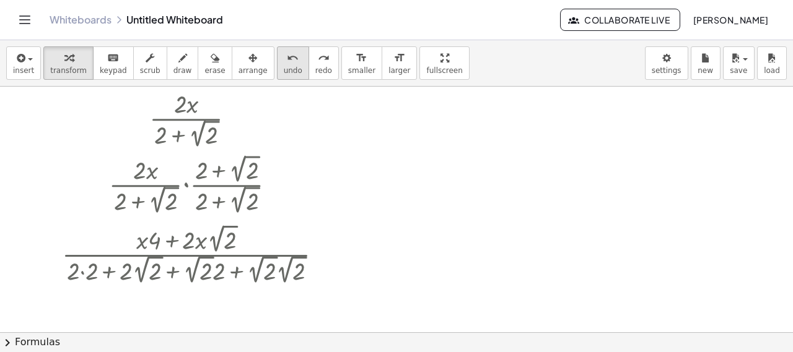
click at [287, 53] on icon "undo" at bounding box center [293, 58] width 12 height 15
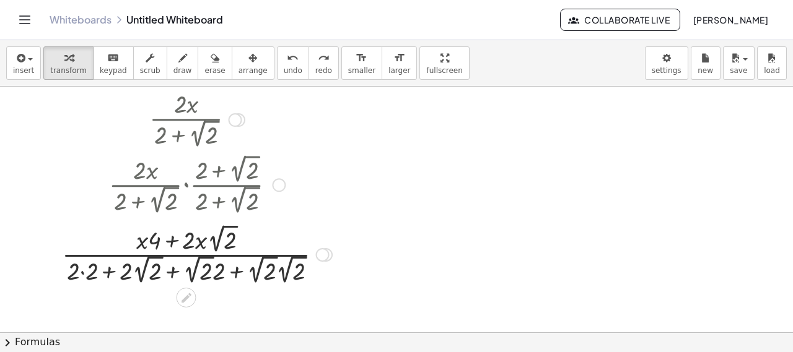
click at [277, 268] on div at bounding box center [197, 254] width 282 height 66
click at [277, 268] on div at bounding box center [196, 254] width 313 height 66
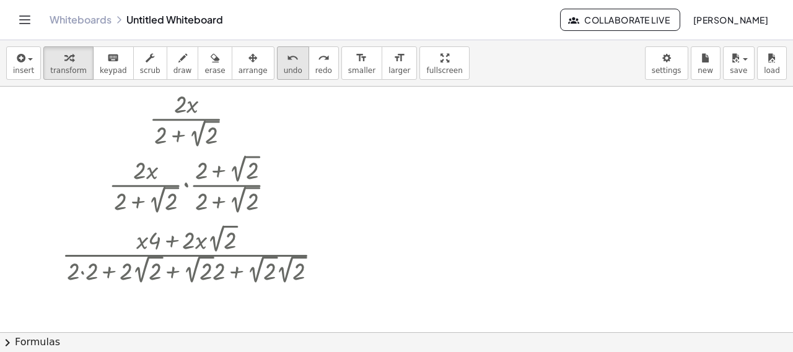
click at [277, 77] on button "undo undo" at bounding box center [293, 62] width 32 height 33
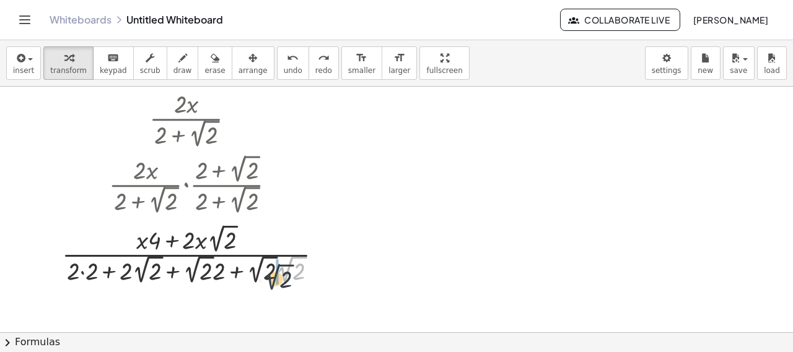
drag, startPoint x: 286, startPoint y: 271, endPoint x: 266, endPoint y: 268, distance: 20.0
click at [266, 268] on div at bounding box center [197, 254] width 282 height 66
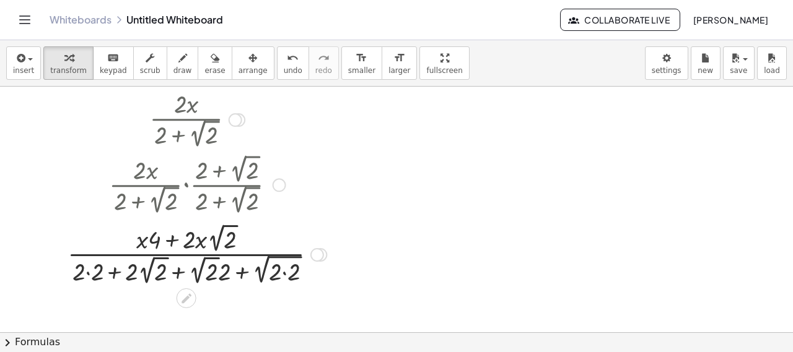
click at [284, 269] on div at bounding box center [196, 254] width 271 height 68
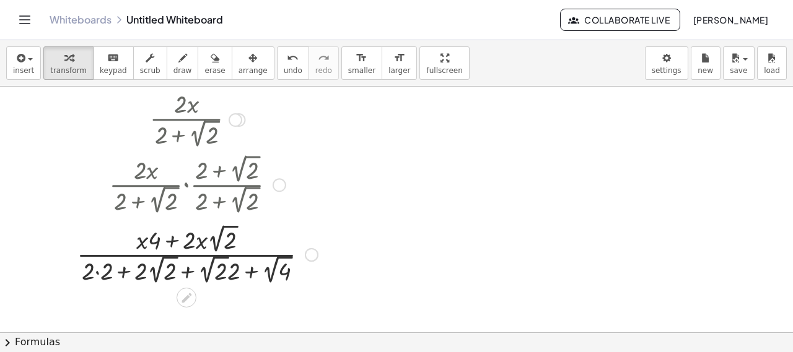
click at [284, 269] on div at bounding box center [197, 254] width 253 height 66
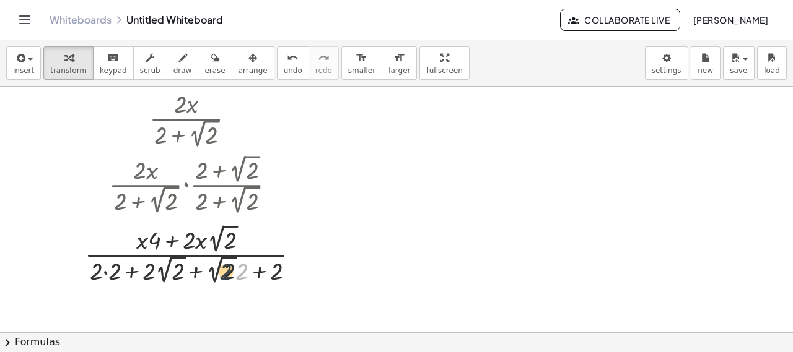
drag, startPoint x: 239, startPoint y: 271, endPoint x: 219, endPoint y: 271, distance: 20.4
click at [219, 271] on div at bounding box center [197, 254] width 237 height 66
click at [120, 270] on div at bounding box center [197, 254] width 237 height 66
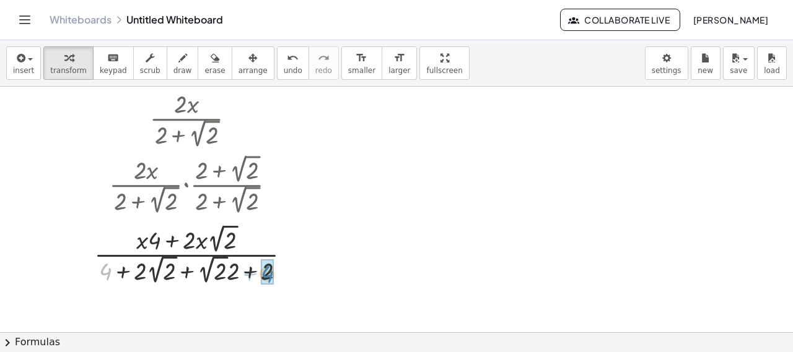
drag, startPoint x: 103, startPoint y: 269, endPoint x: 265, endPoint y: 270, distance: 161.7
